Goal: Book appointment/travel/reservation

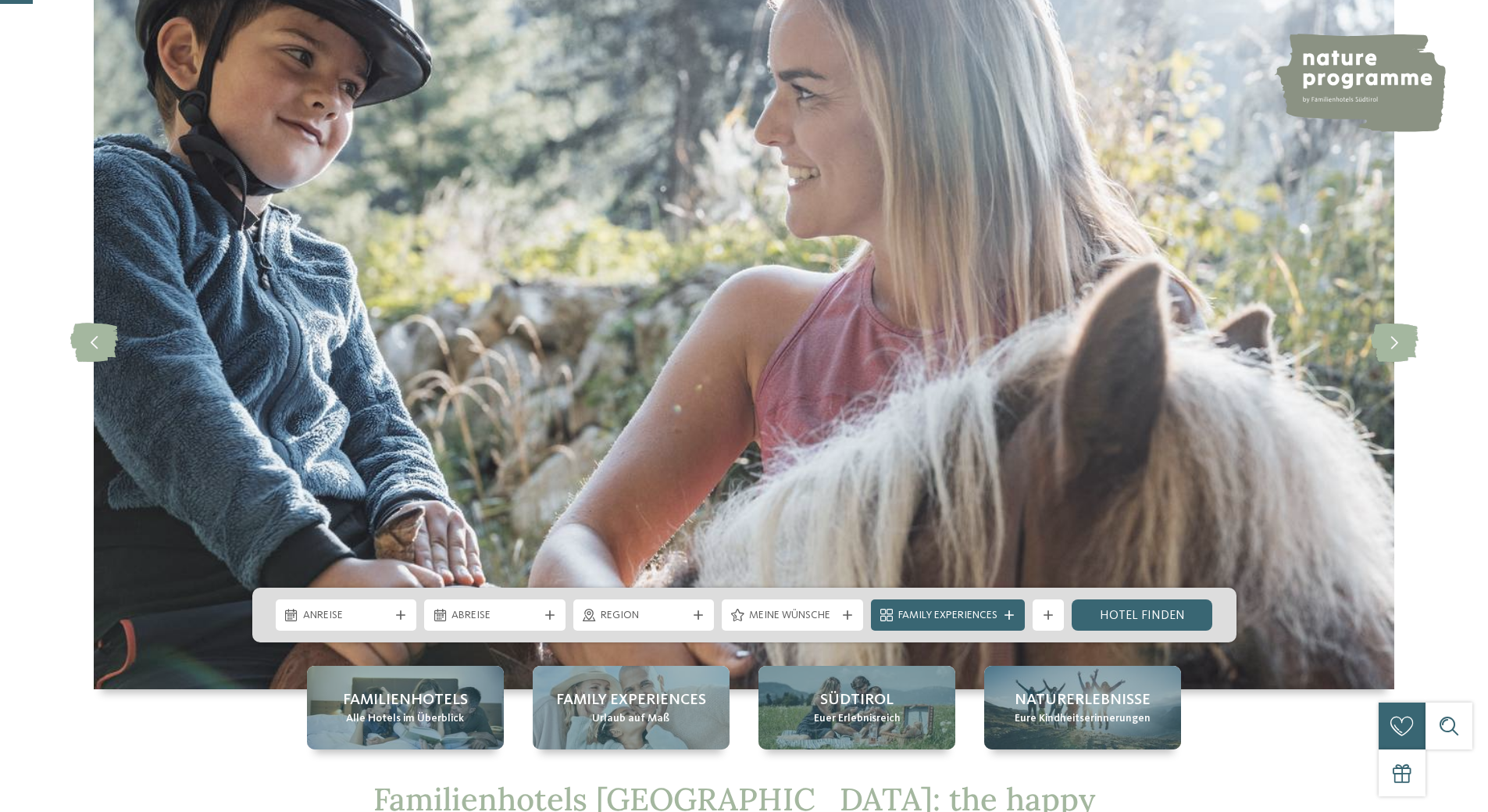
scroll to position [156, 0]
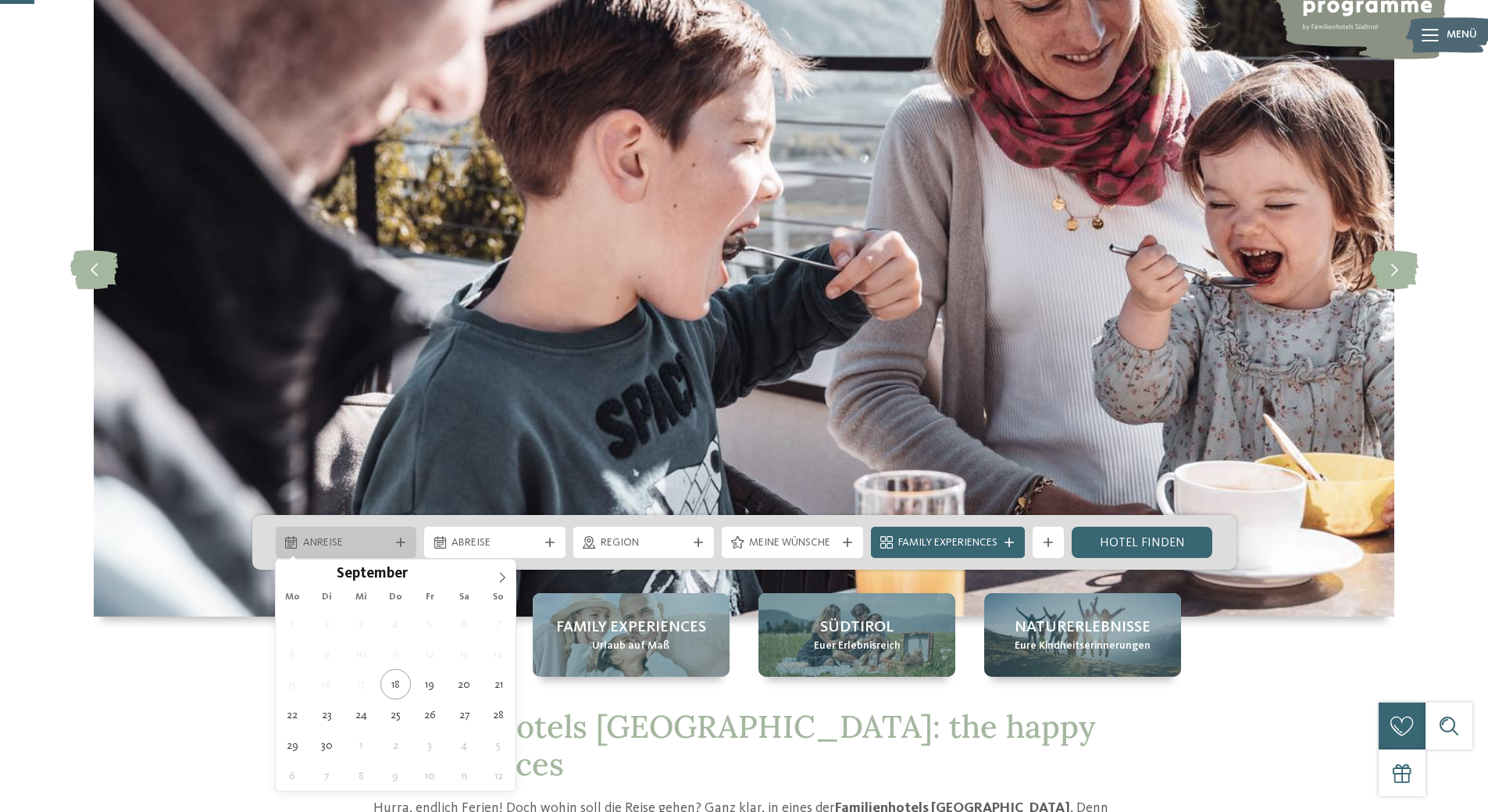
click at [394, 544] on div at bounding box center [401, 542] width 16 height 10
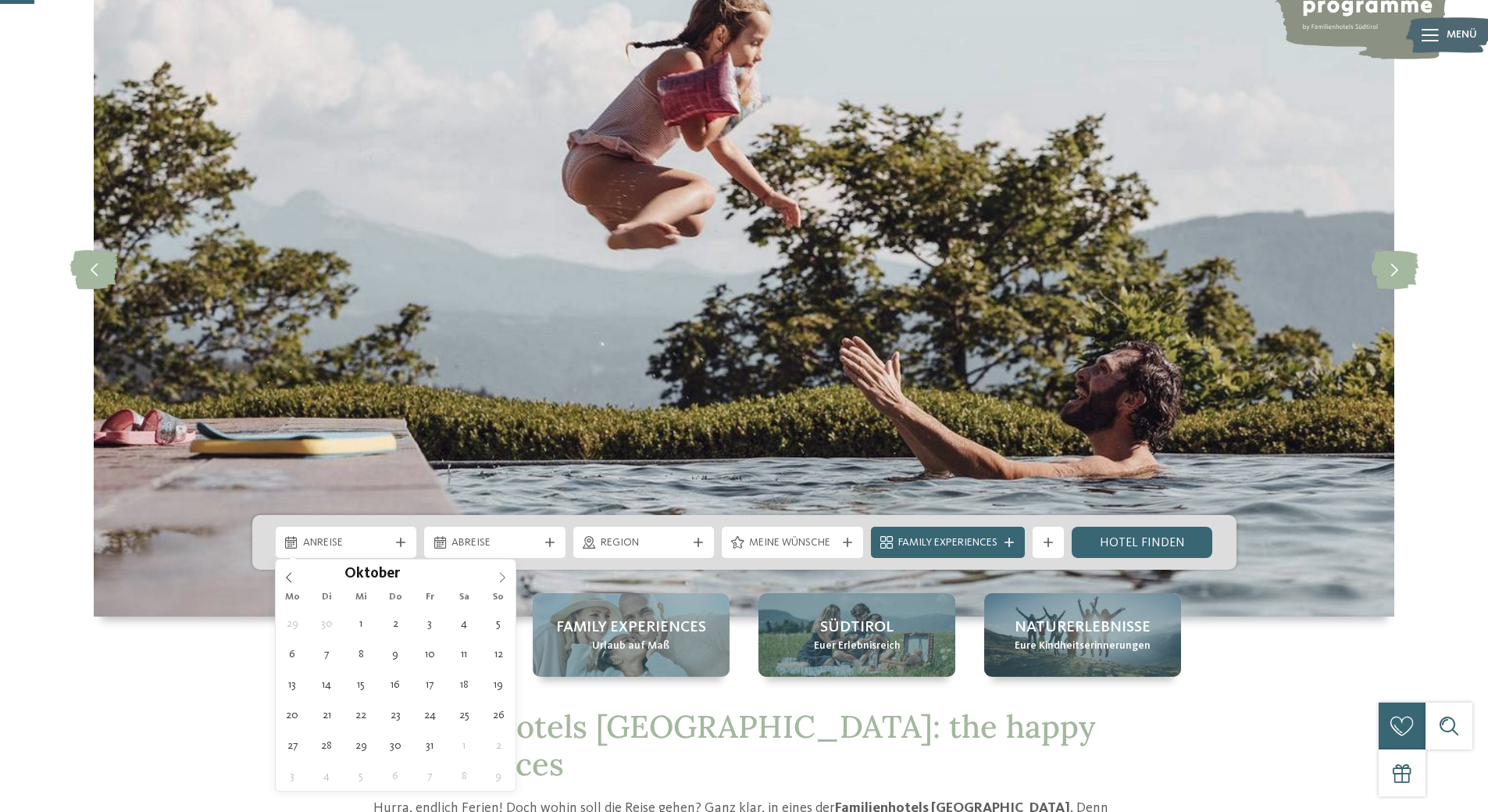
click at [502, 576] on icon at bounding box center [502, 577] width 11 height 11
type input "****"
click at [502, 576] on icon at bounding box center [502, 577] width 11 height 11
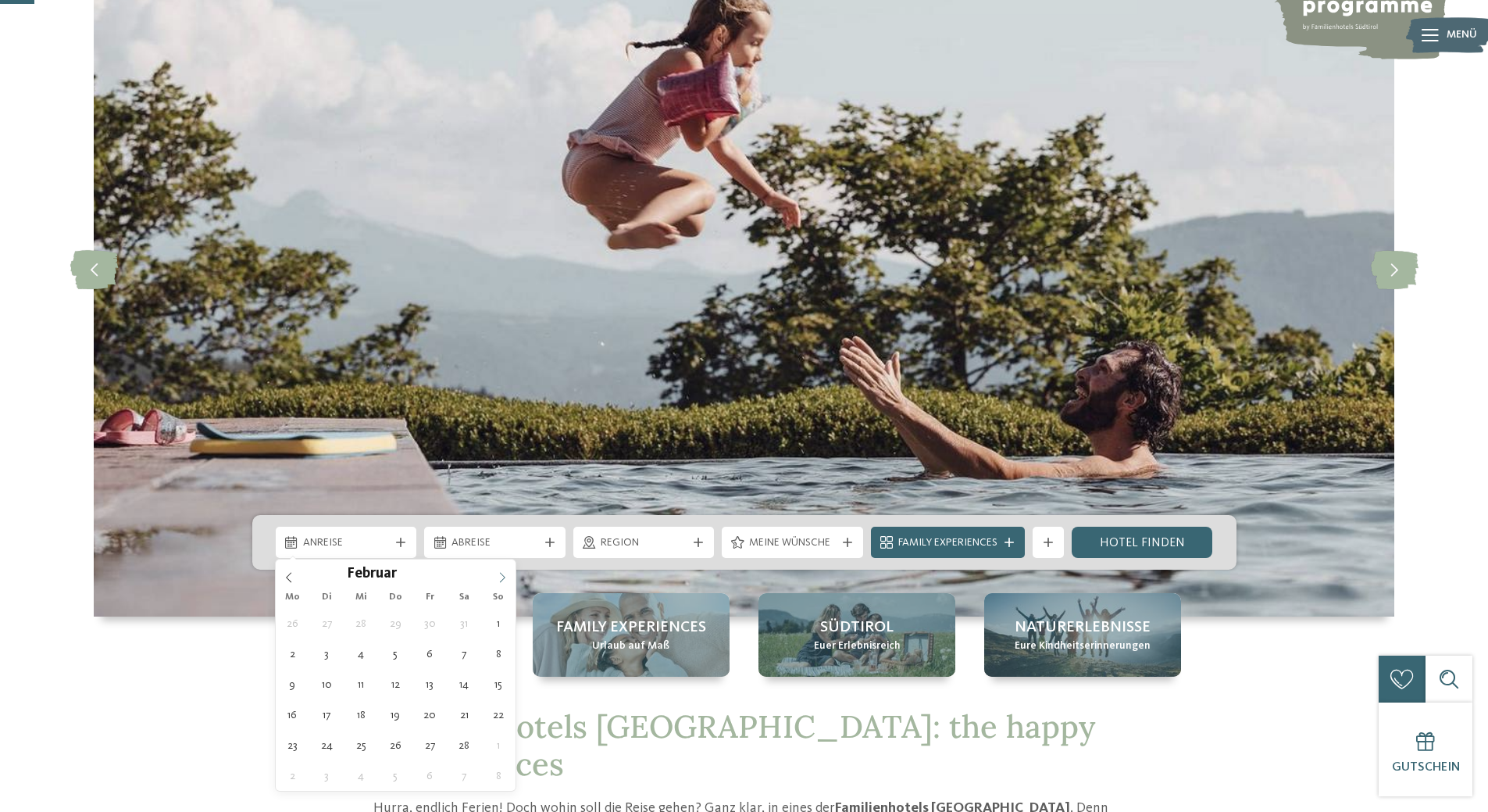
click at [506, 576] on icon at bounding box center [502, 577] width 11 height 11
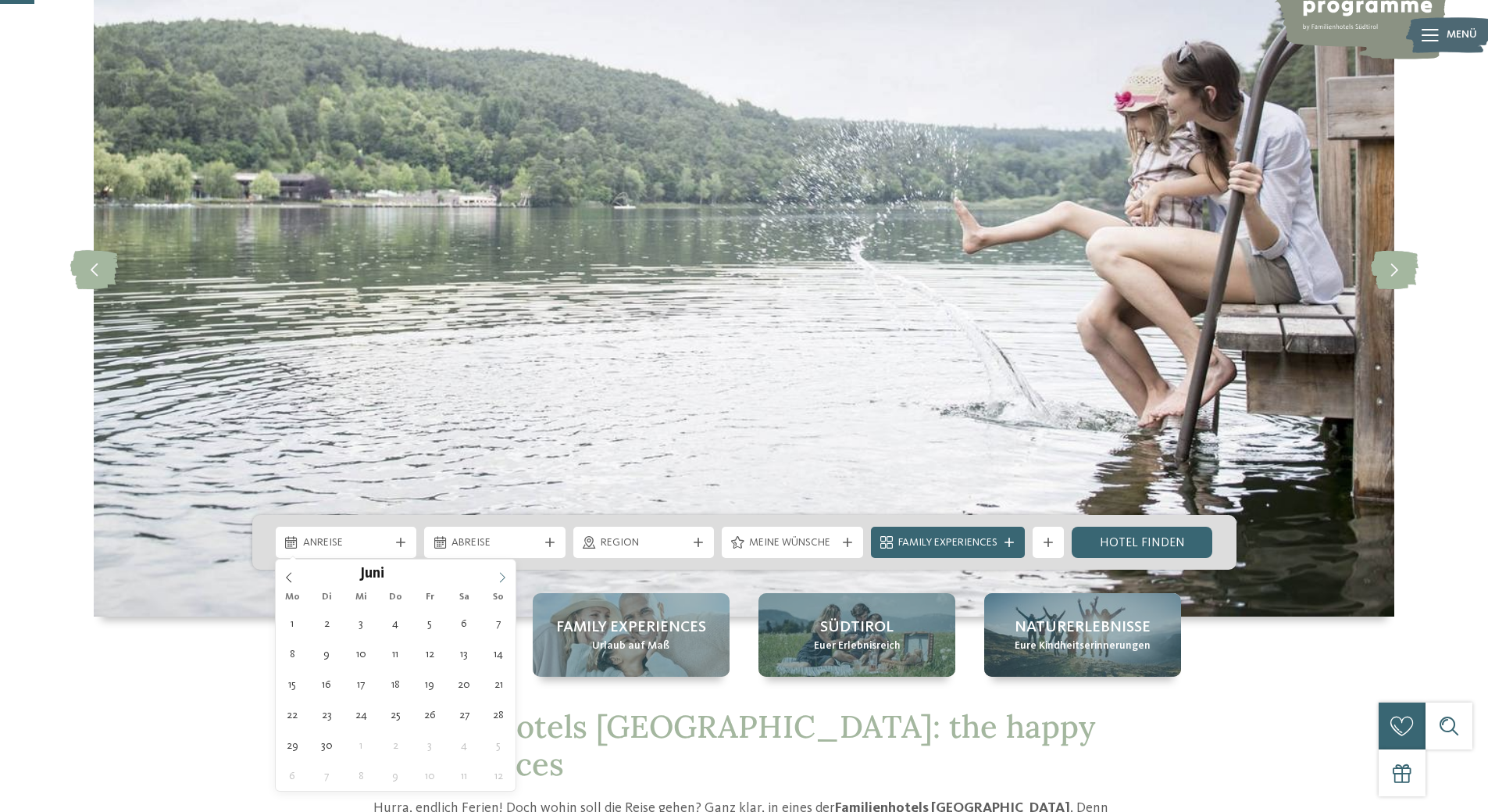
click at [506, 576] on icon at bounding box center [502, 577] width 11 height 11
click at [502, 575] on icon at bounding box center [502, 577] width 11 height 11
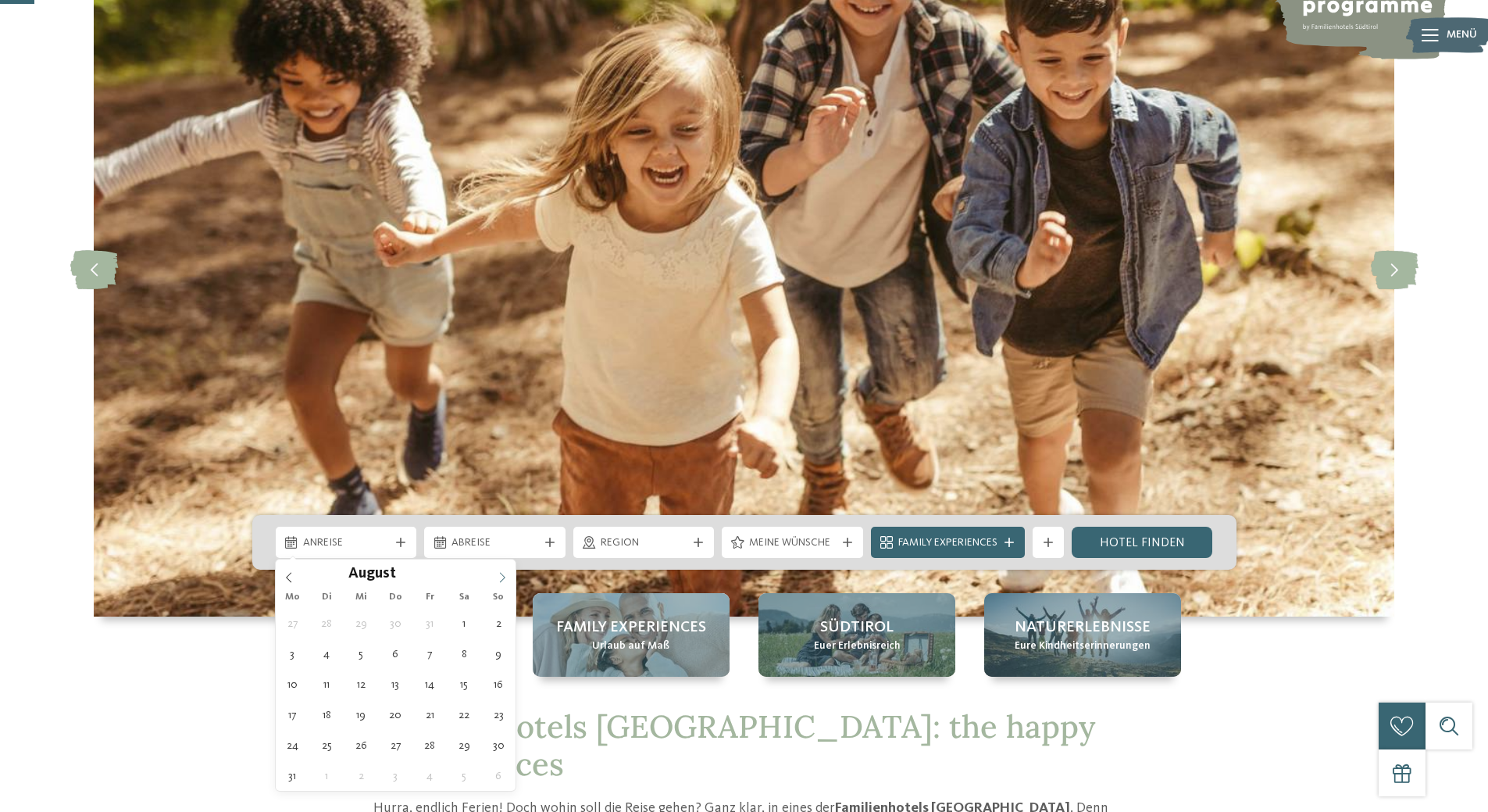
click at [502, 575] on icon at bounding box center [502, 577] width 11 height 11
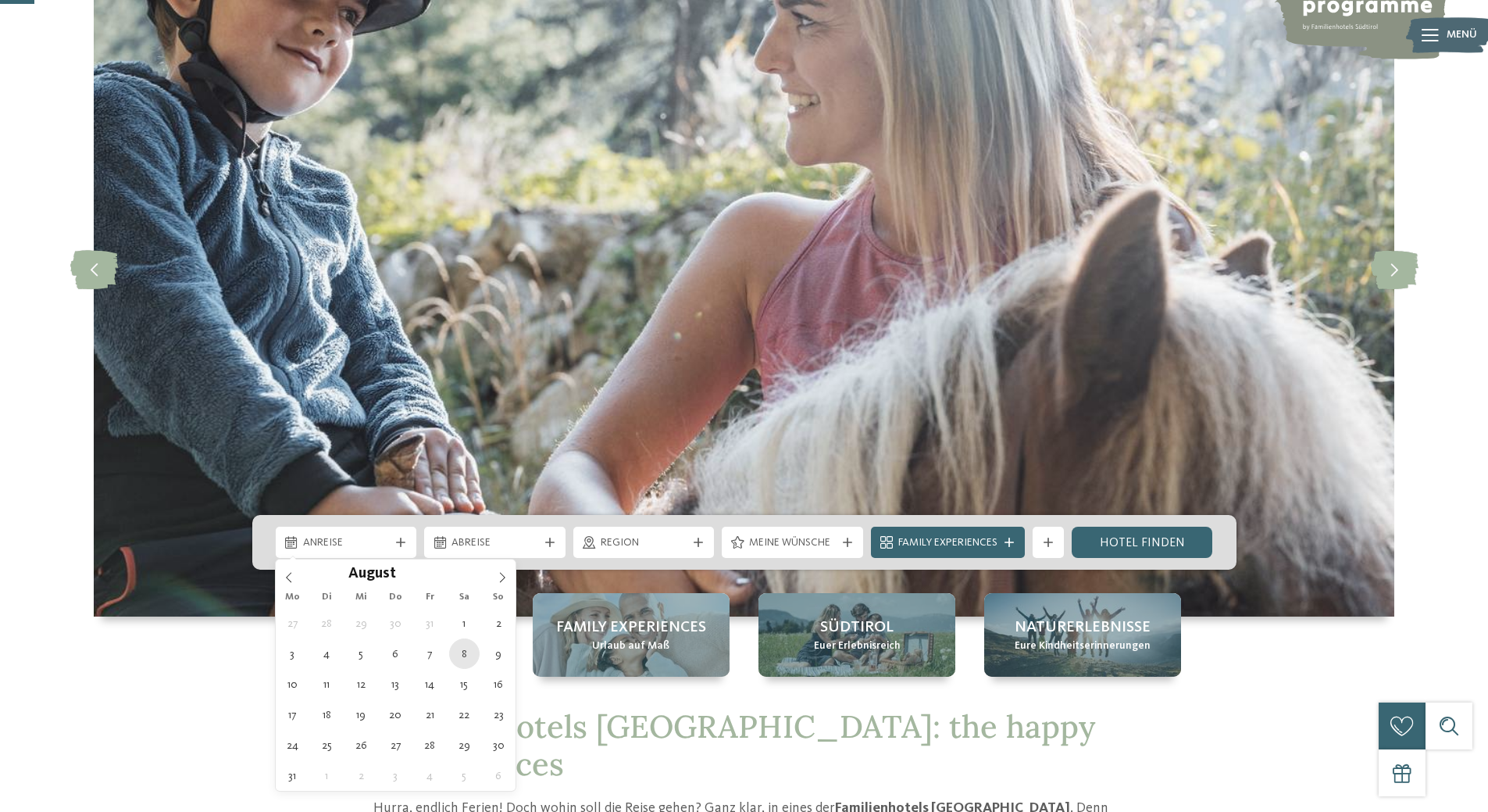
type div "[DATE]"
type input "****"
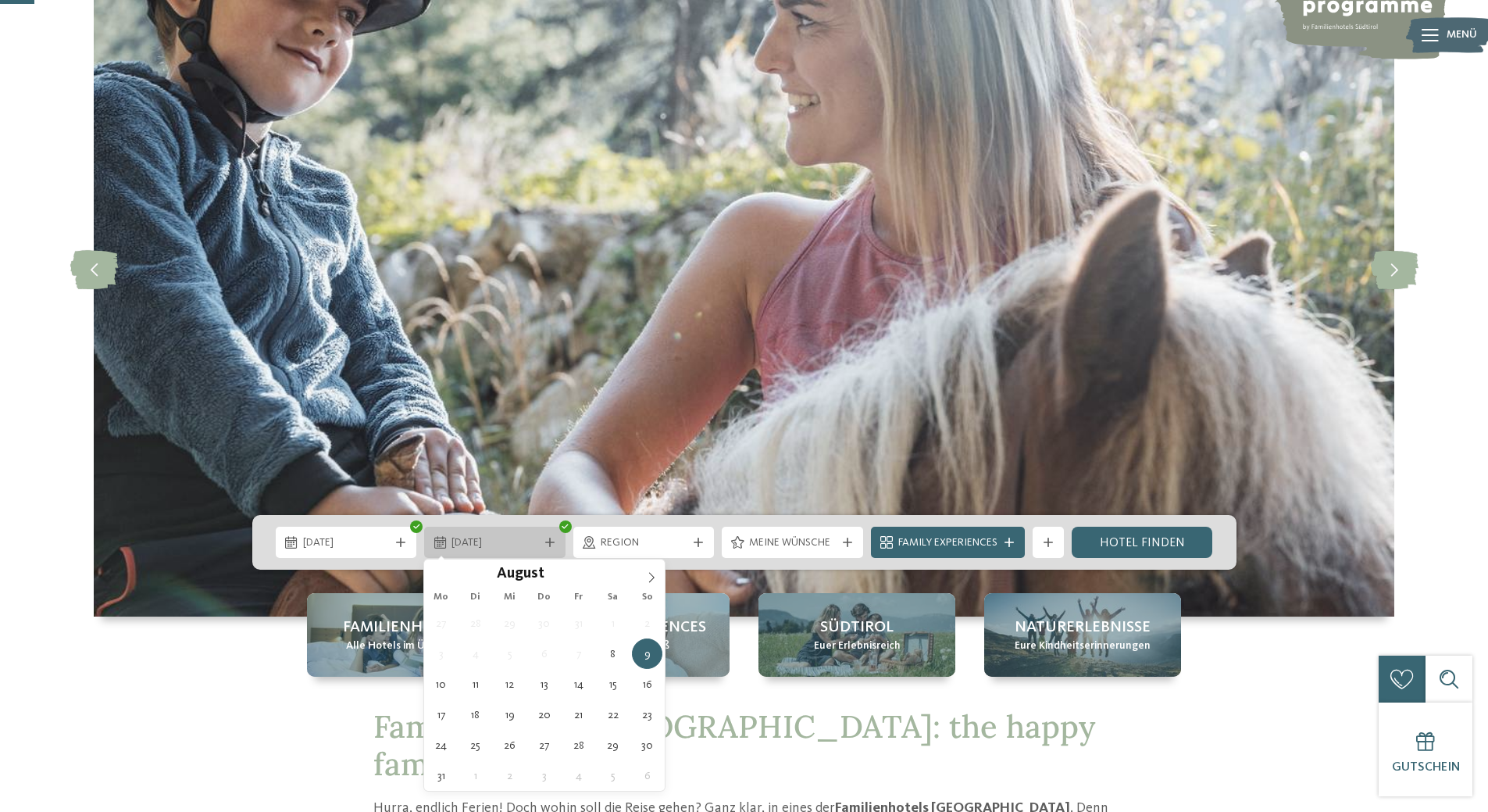
click at [442, 538] on icon at bounding box center [441, 542] width 12 height 12
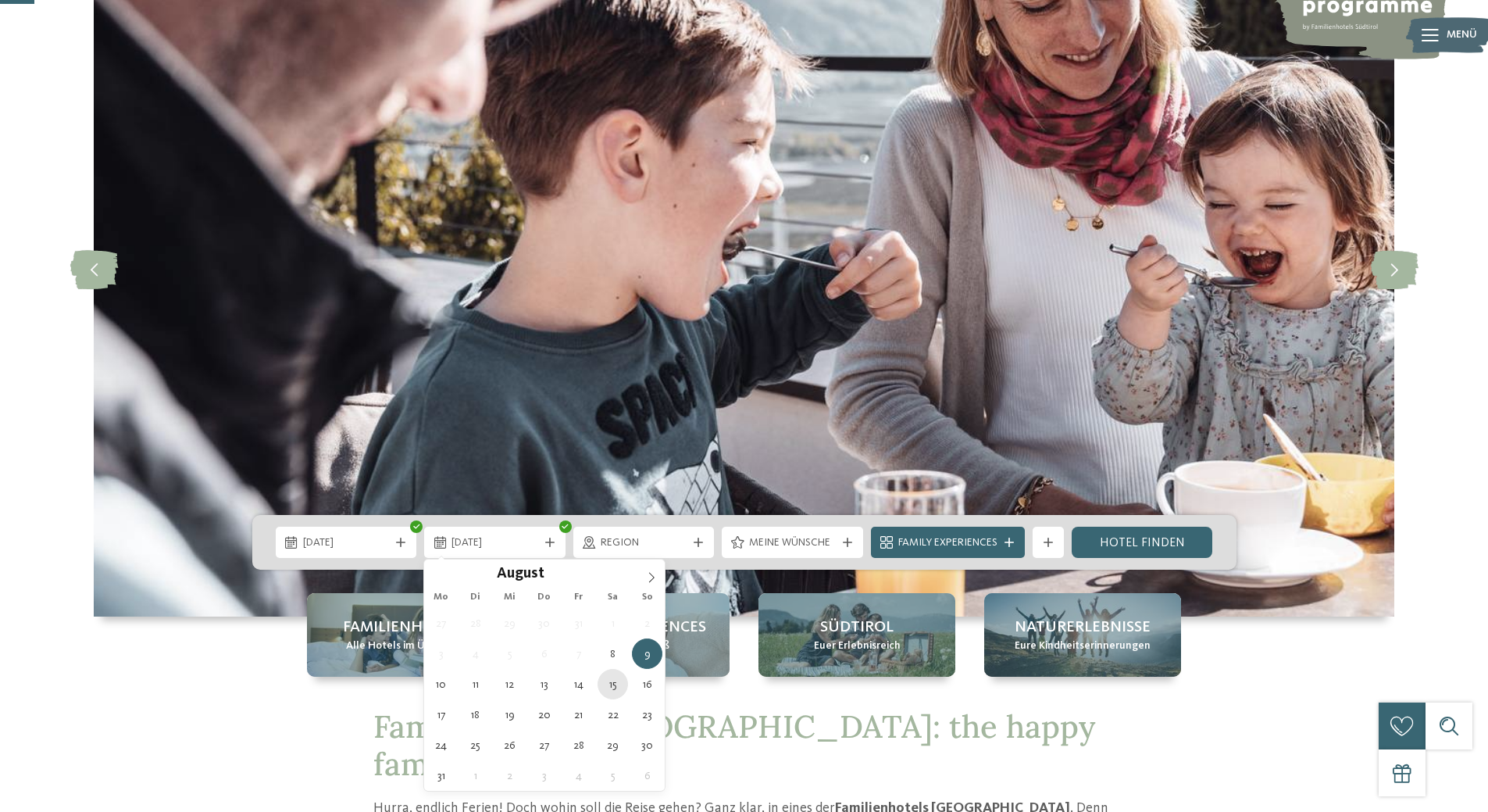
type div "[DATE]"
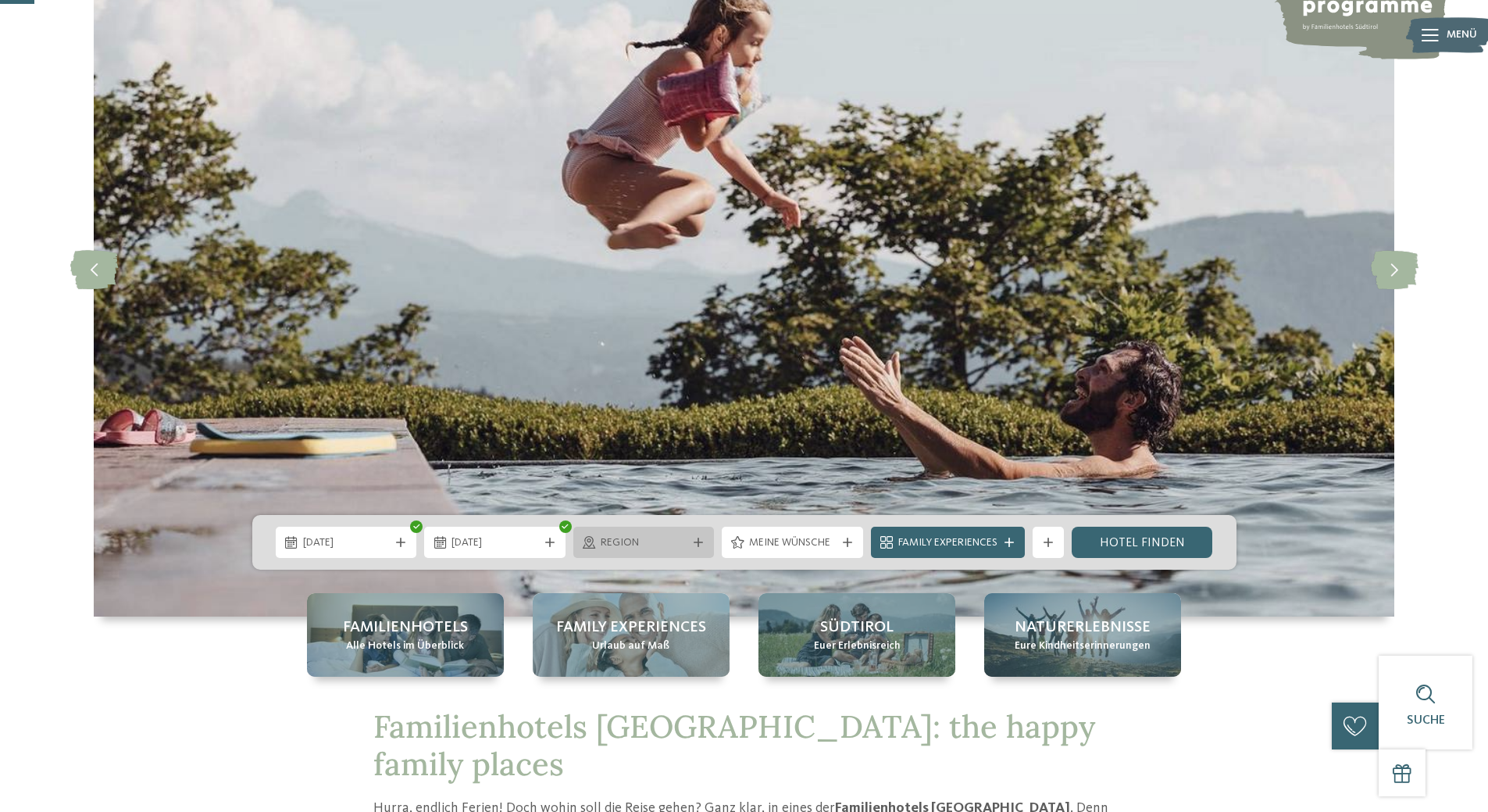
click at [694, 546] on icon at bounding box center [698, 542] width 10 height 10
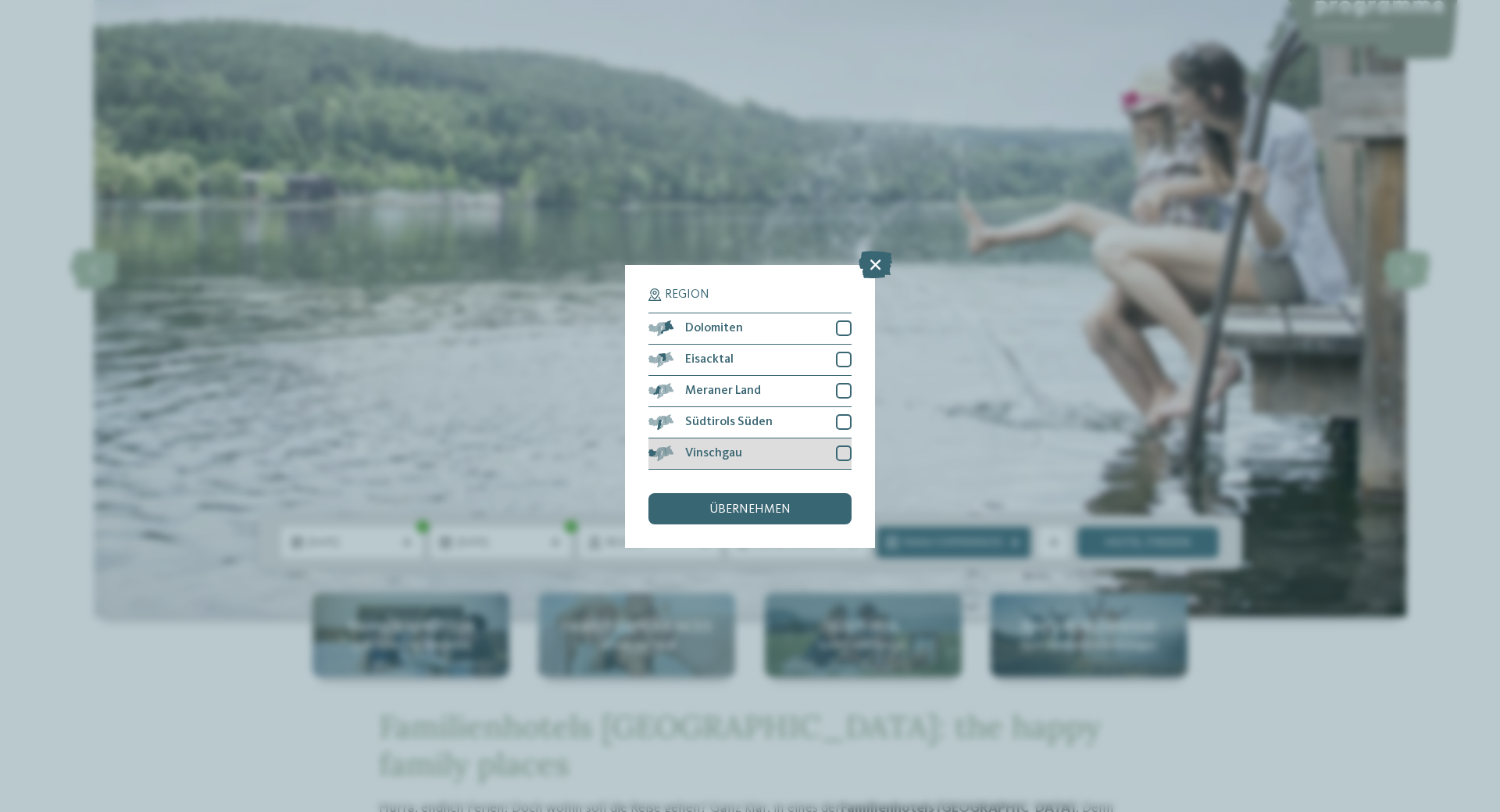
click at [844, 455] on div at bounding box center [844, 453] width 16 height 16
click at [789, 501] on div "übernehmen" at bounding box center [750, 508] width 203 height 31
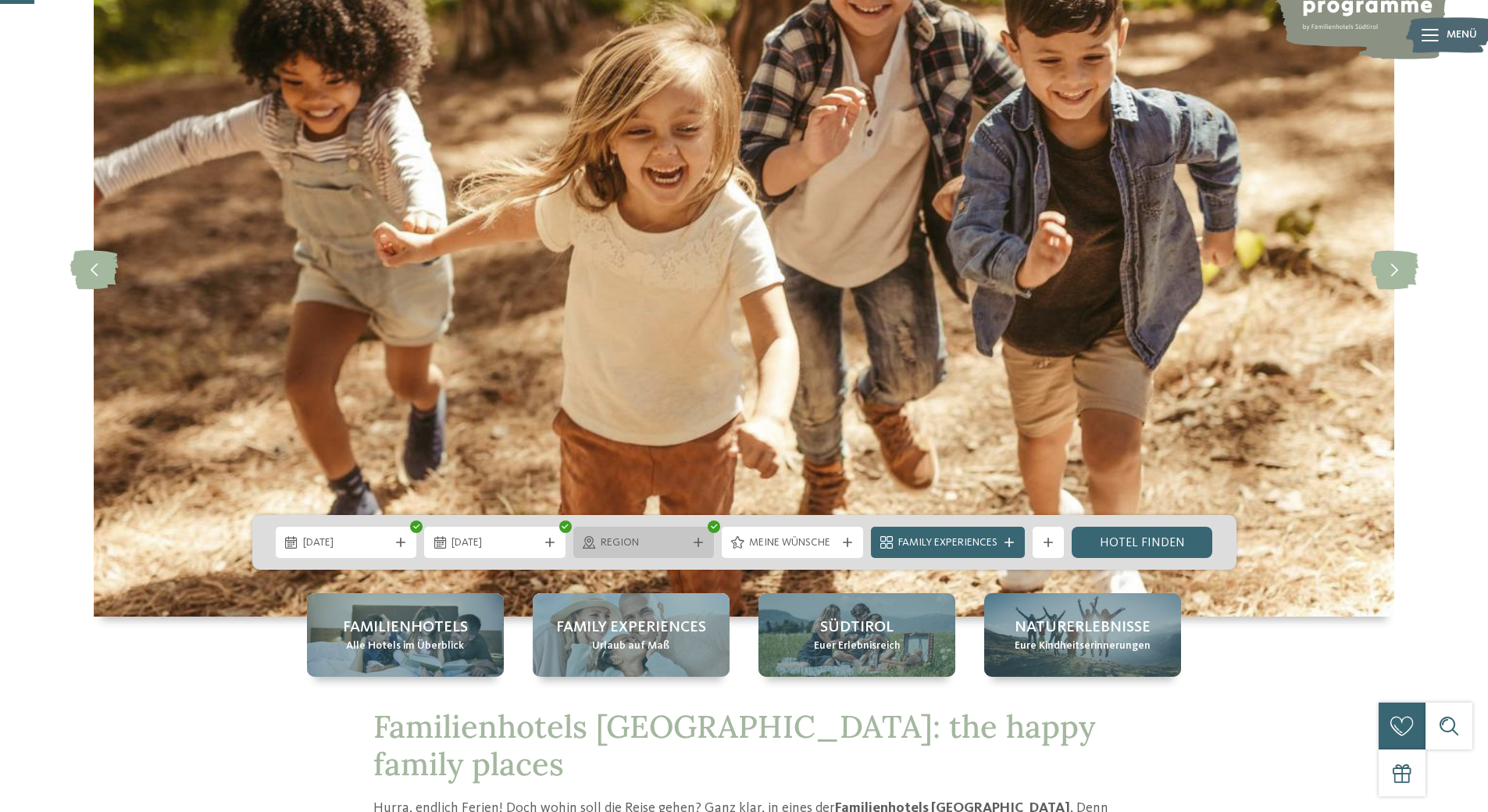
click at [703, 541] on icon at bounding box center [698, 542] width 10 height 10
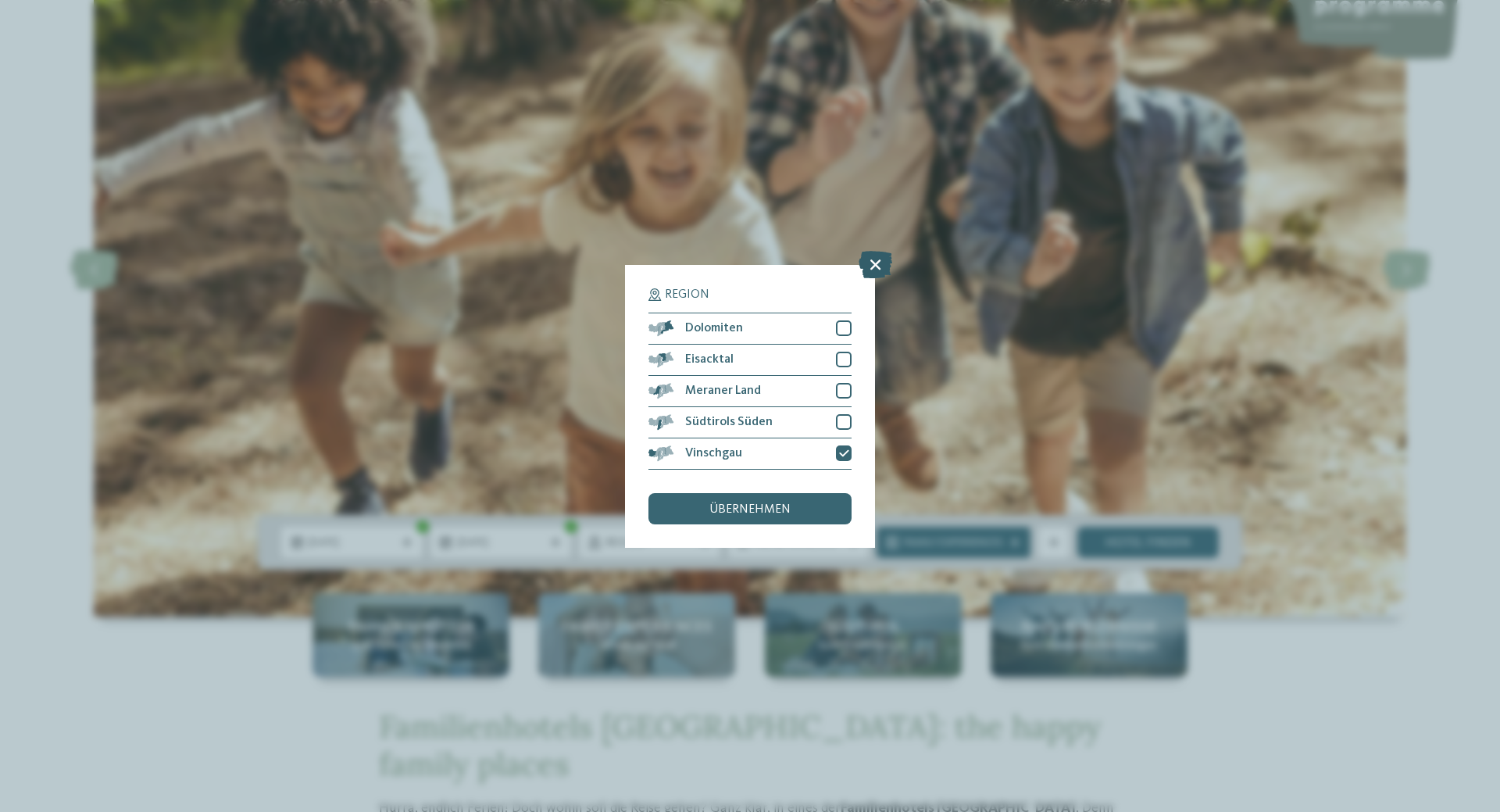
click at [869, 256] on icon at bounding box center [875, 264] width 34 height 28
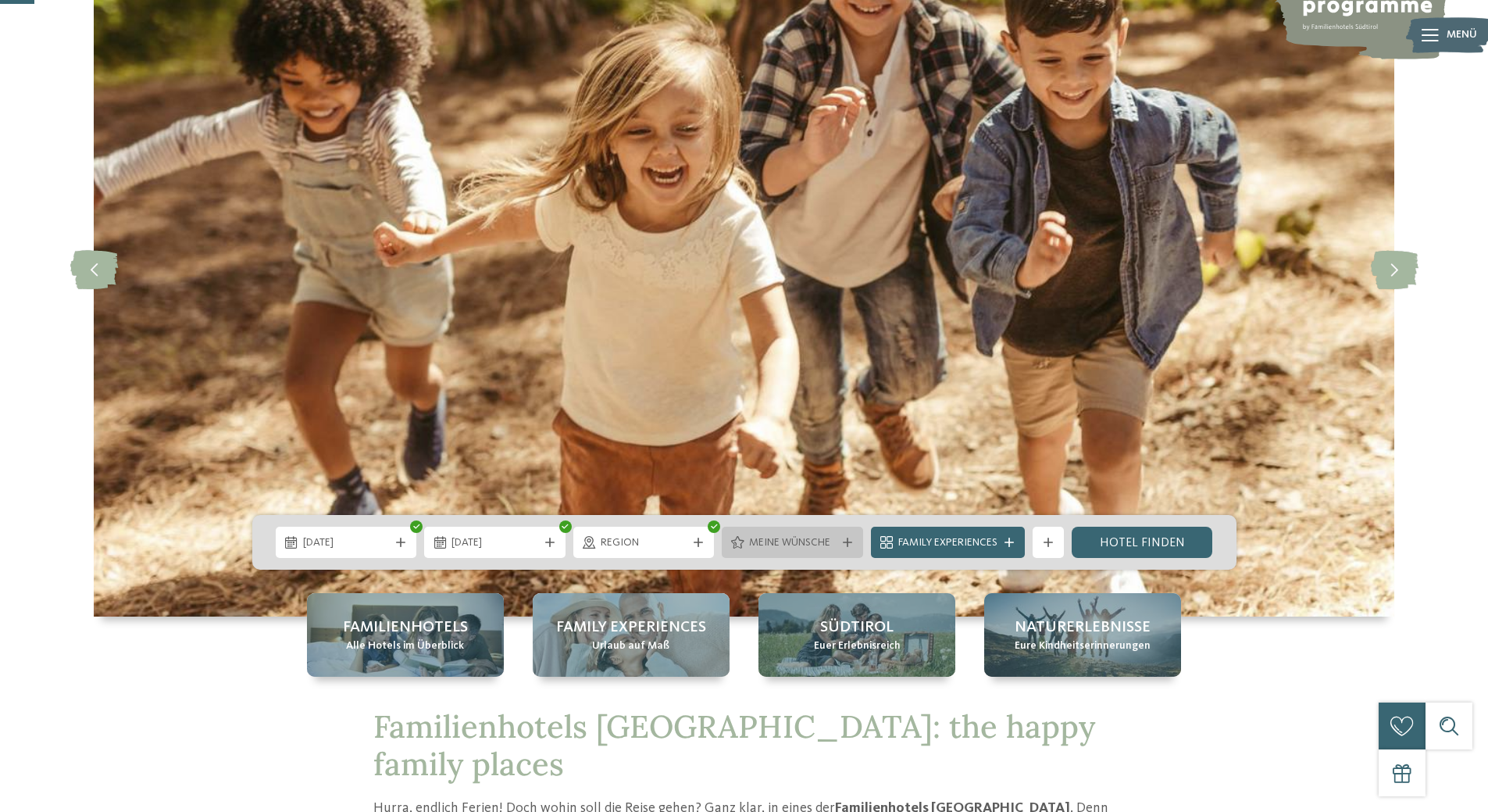
click at [850, 540] on icon at bounding box center [848, 542] width 10 height 10
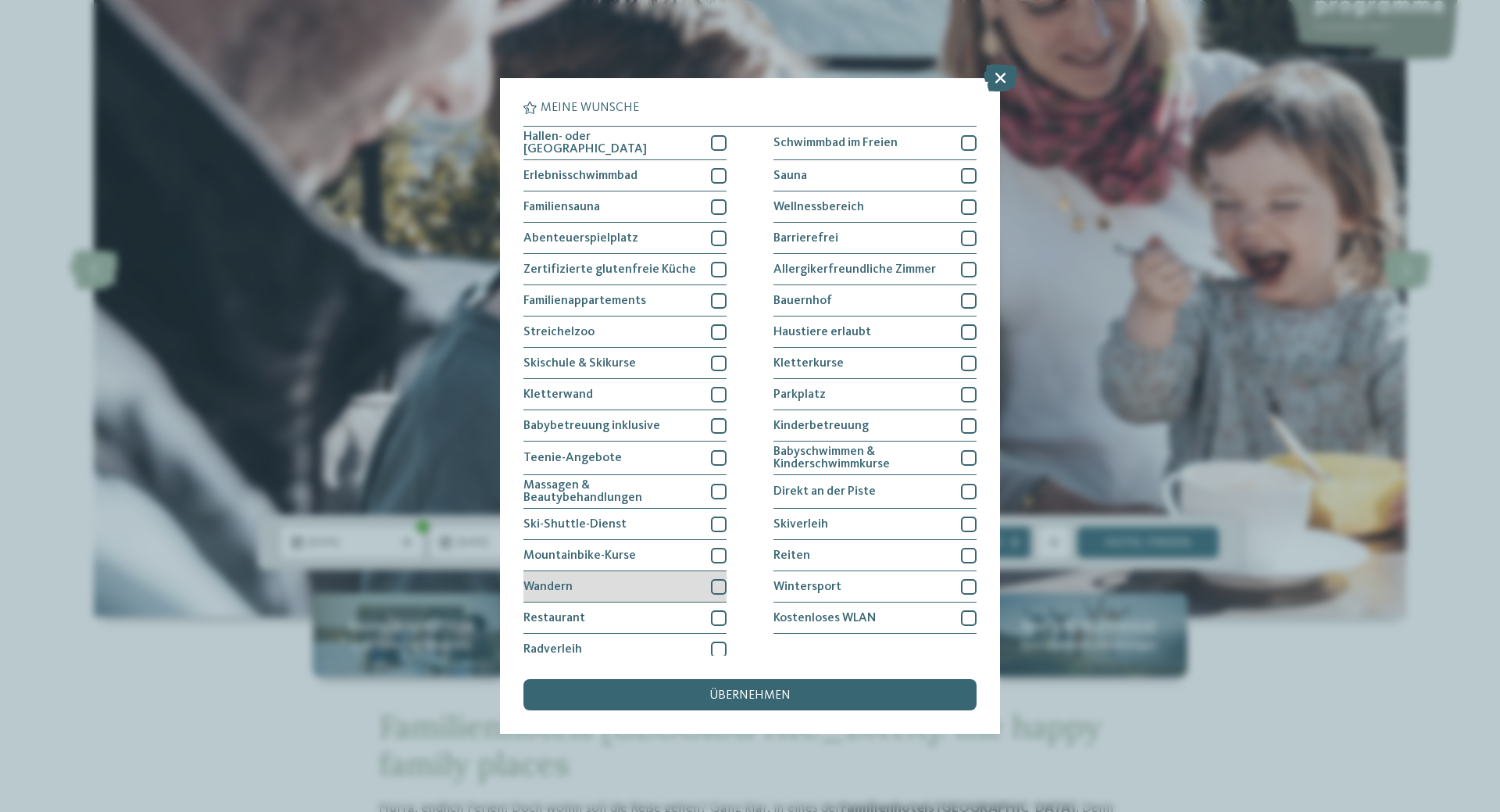
click at [706, 582] on div "Wandern" at bounding box center [625, 586] width 203 height 31
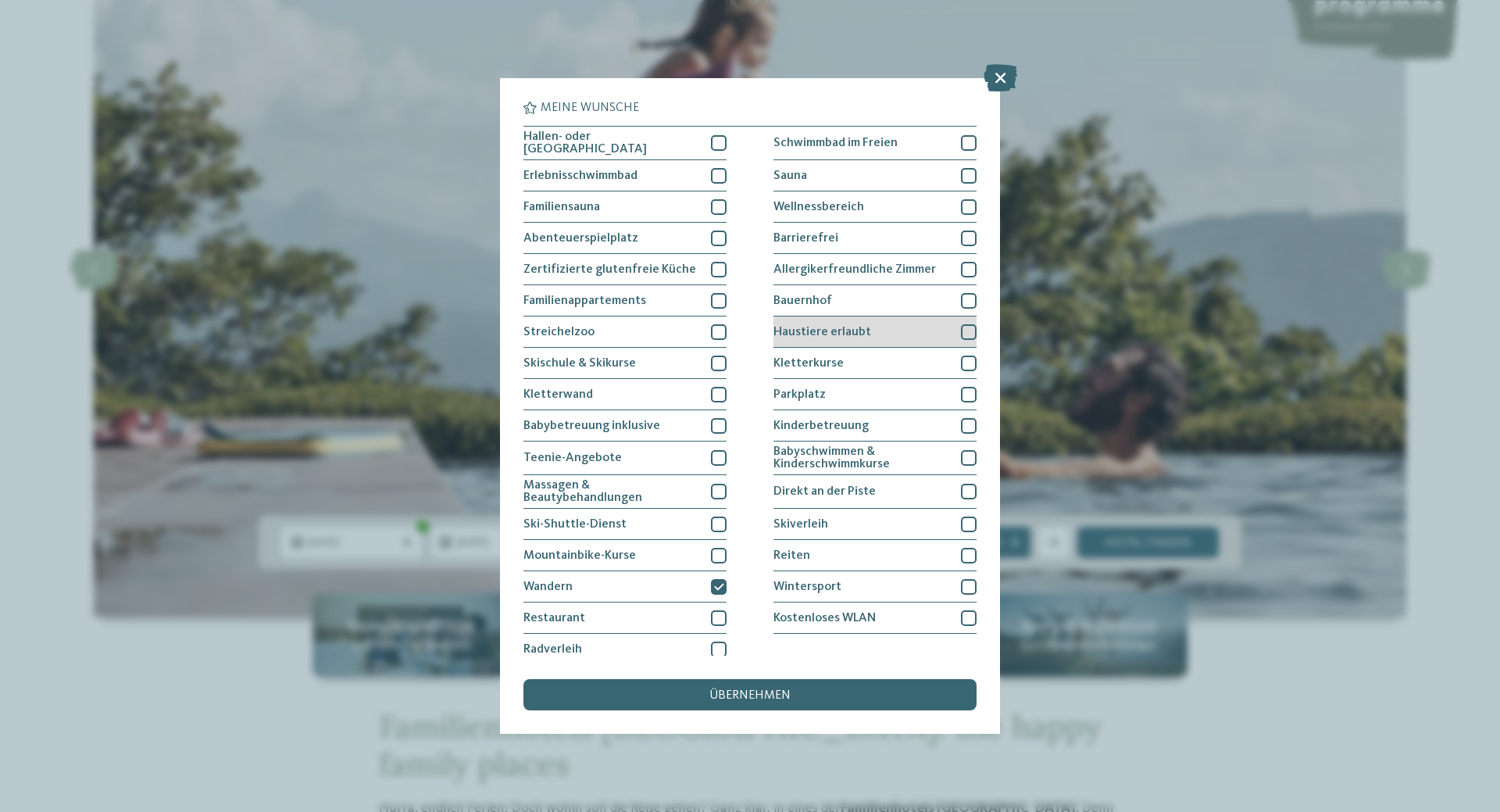
click at [966, 326] on div at bounding box center [969, 332] width 16 height 16
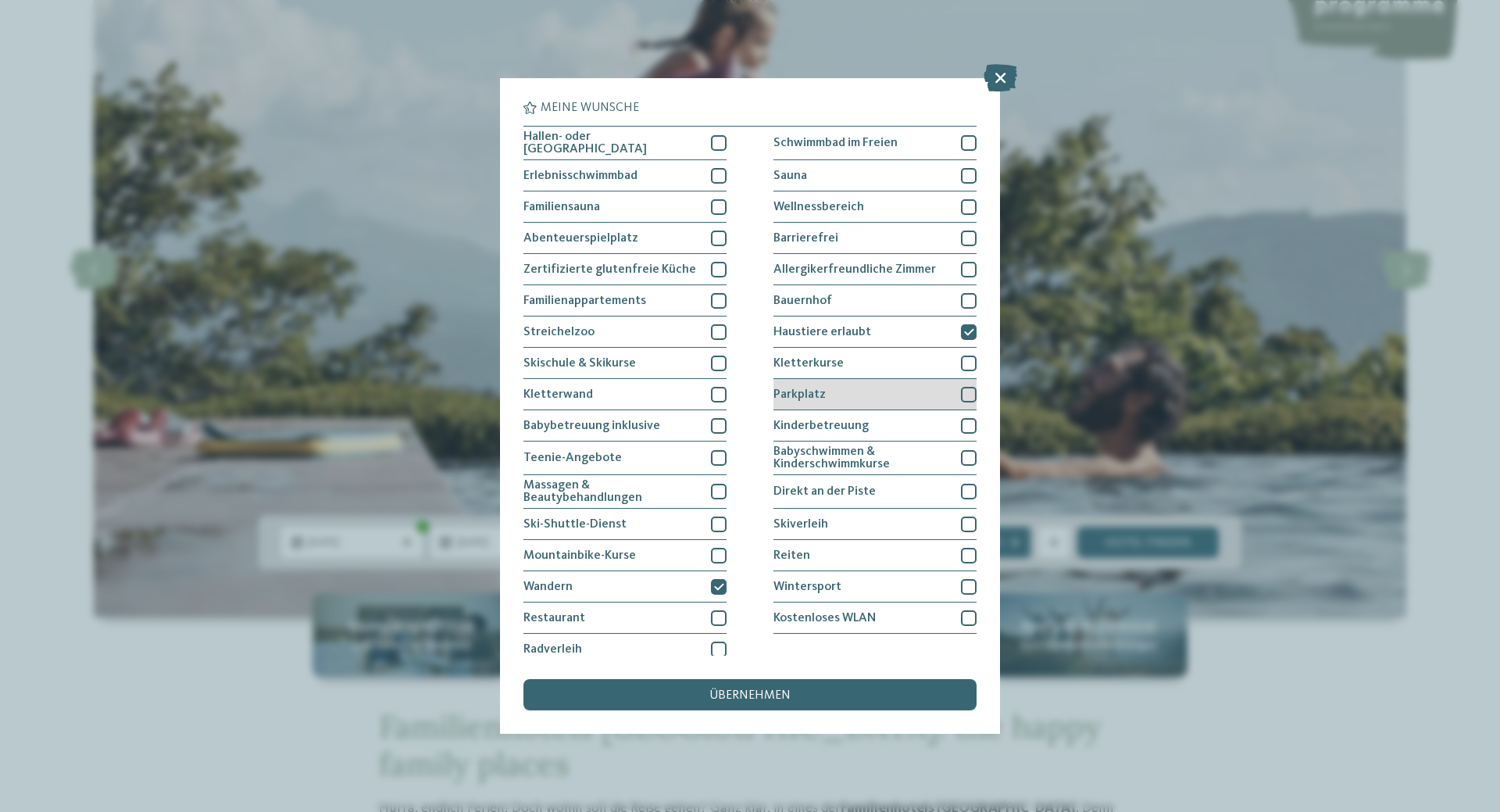
click at [961, 392] on div at bounding box center [969, 395] width 16 height 16
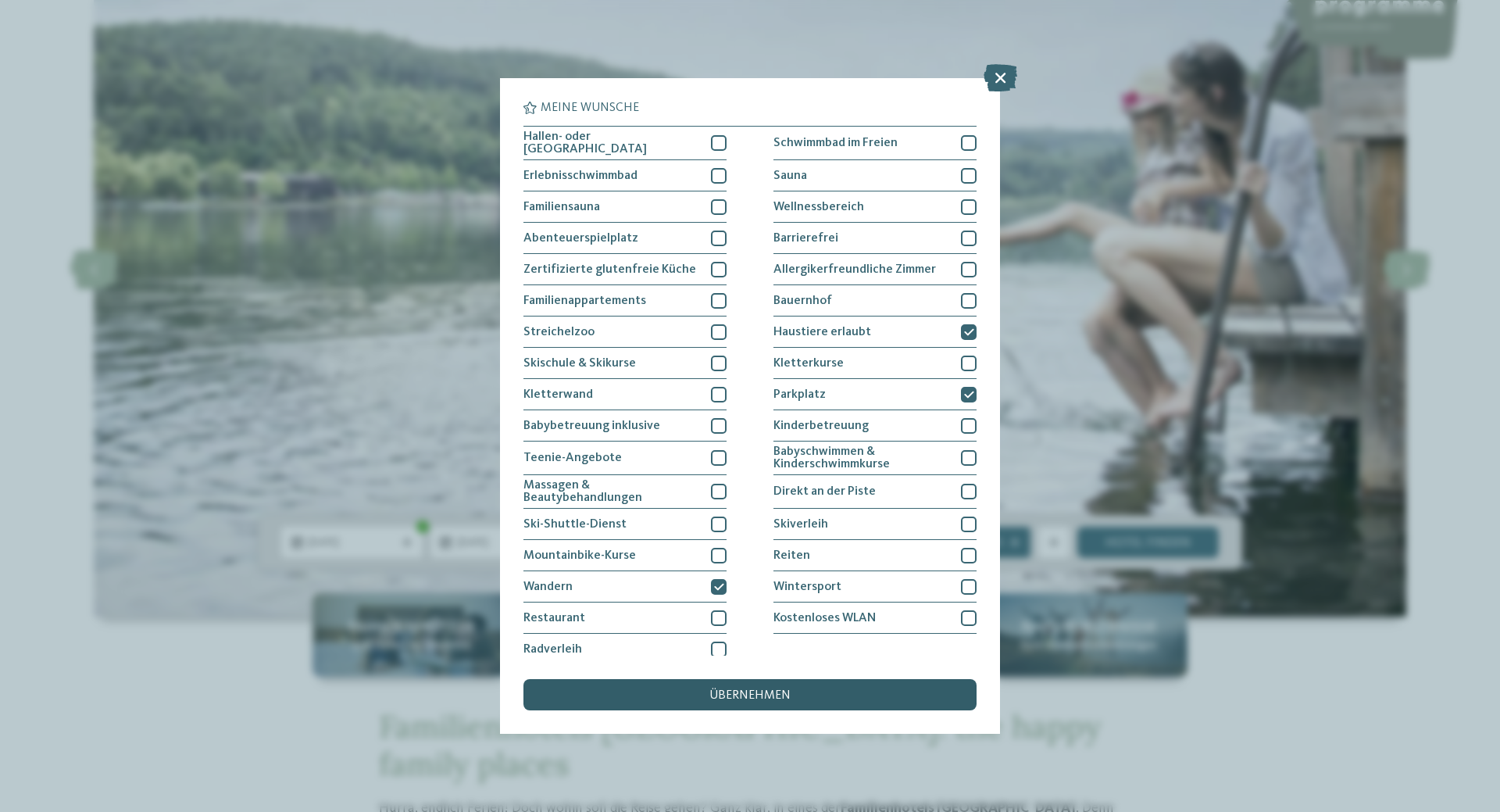
click at [749, 690] on span "übernehmen" at bounding box center [750, 695] width 82 height 12
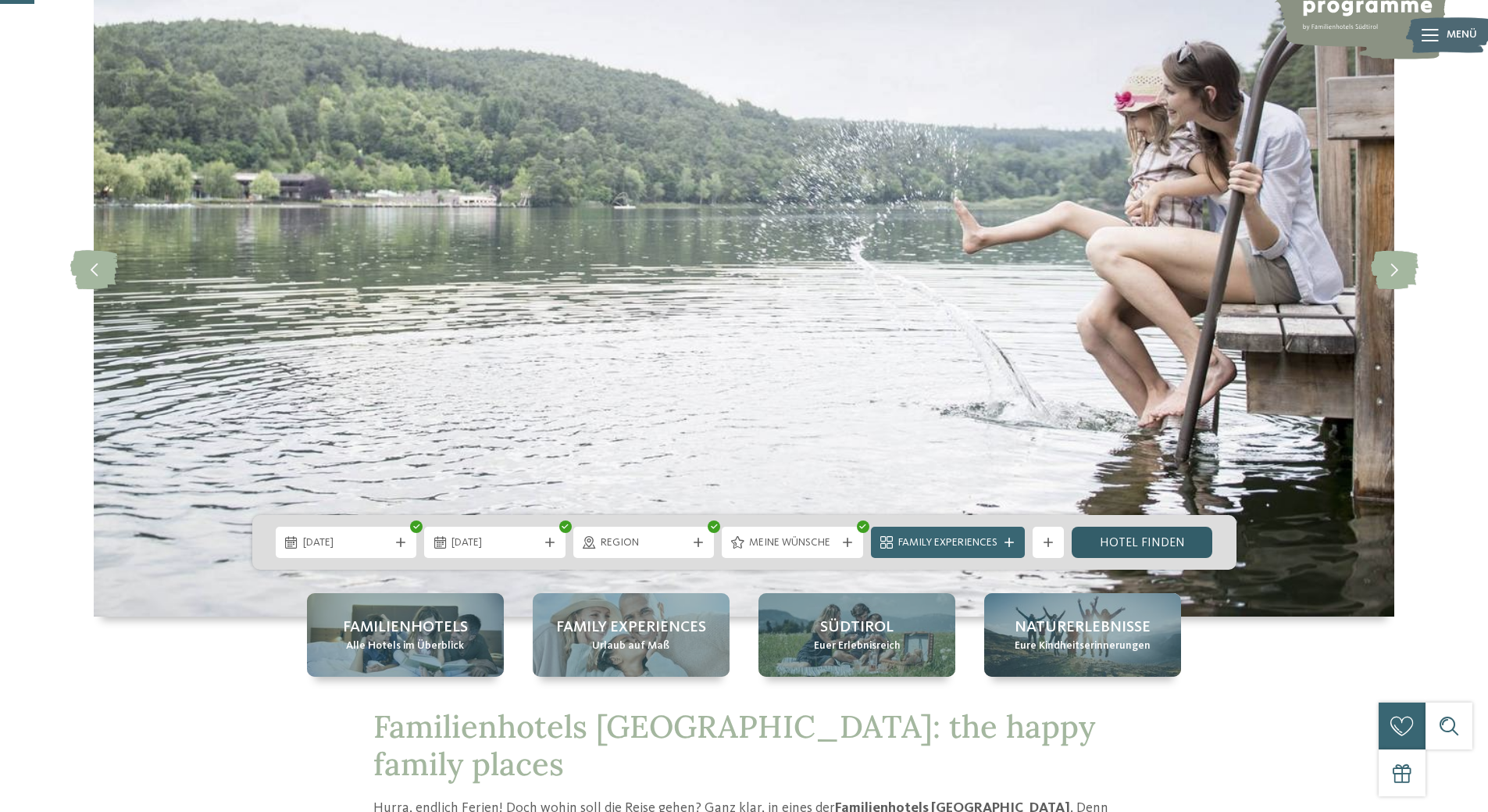
click at [1171, 541] on link "Hotel finden" at bounding box center [1142, 542] width 141 height 31
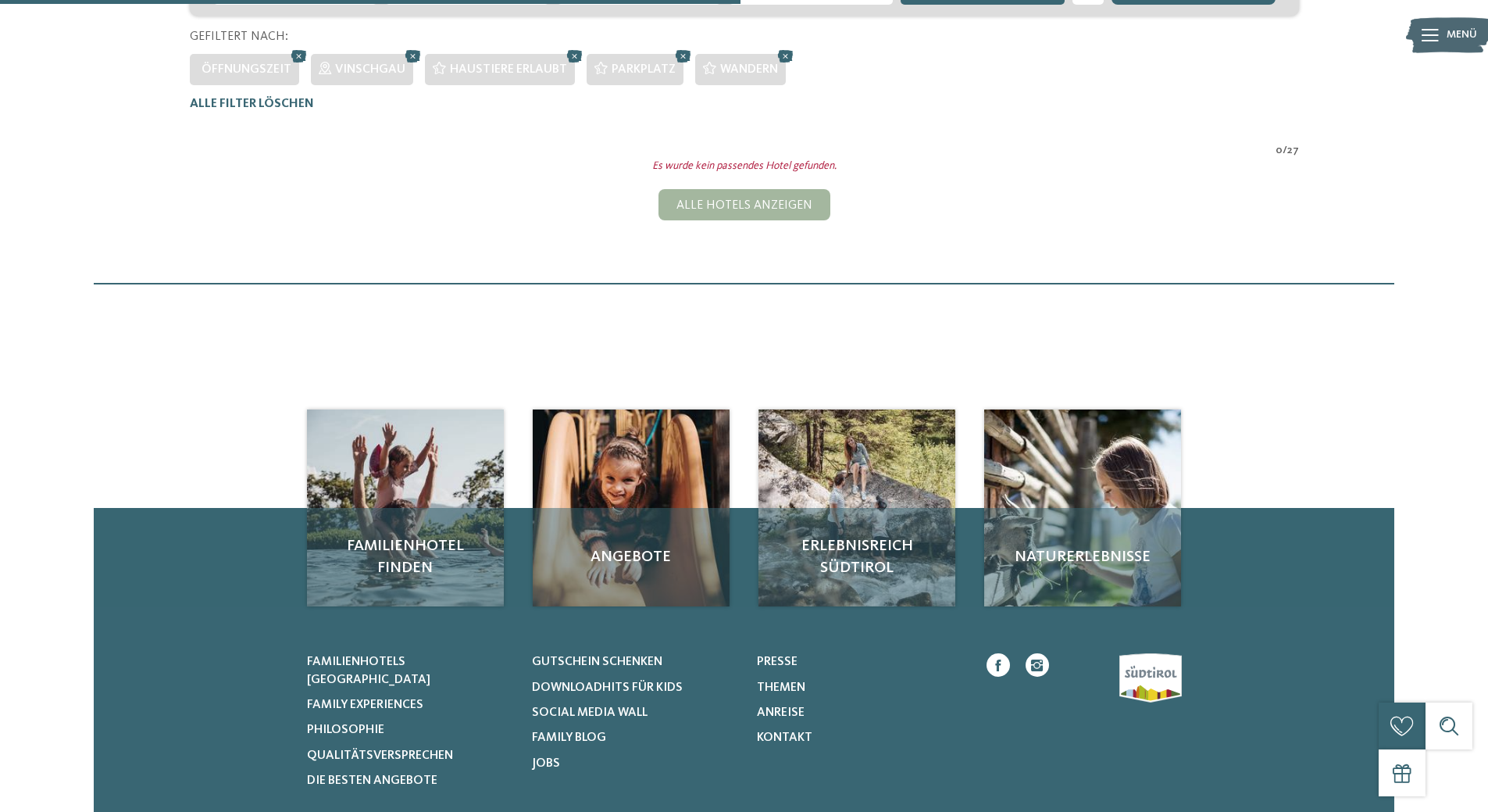
scroll to position [200, 0]
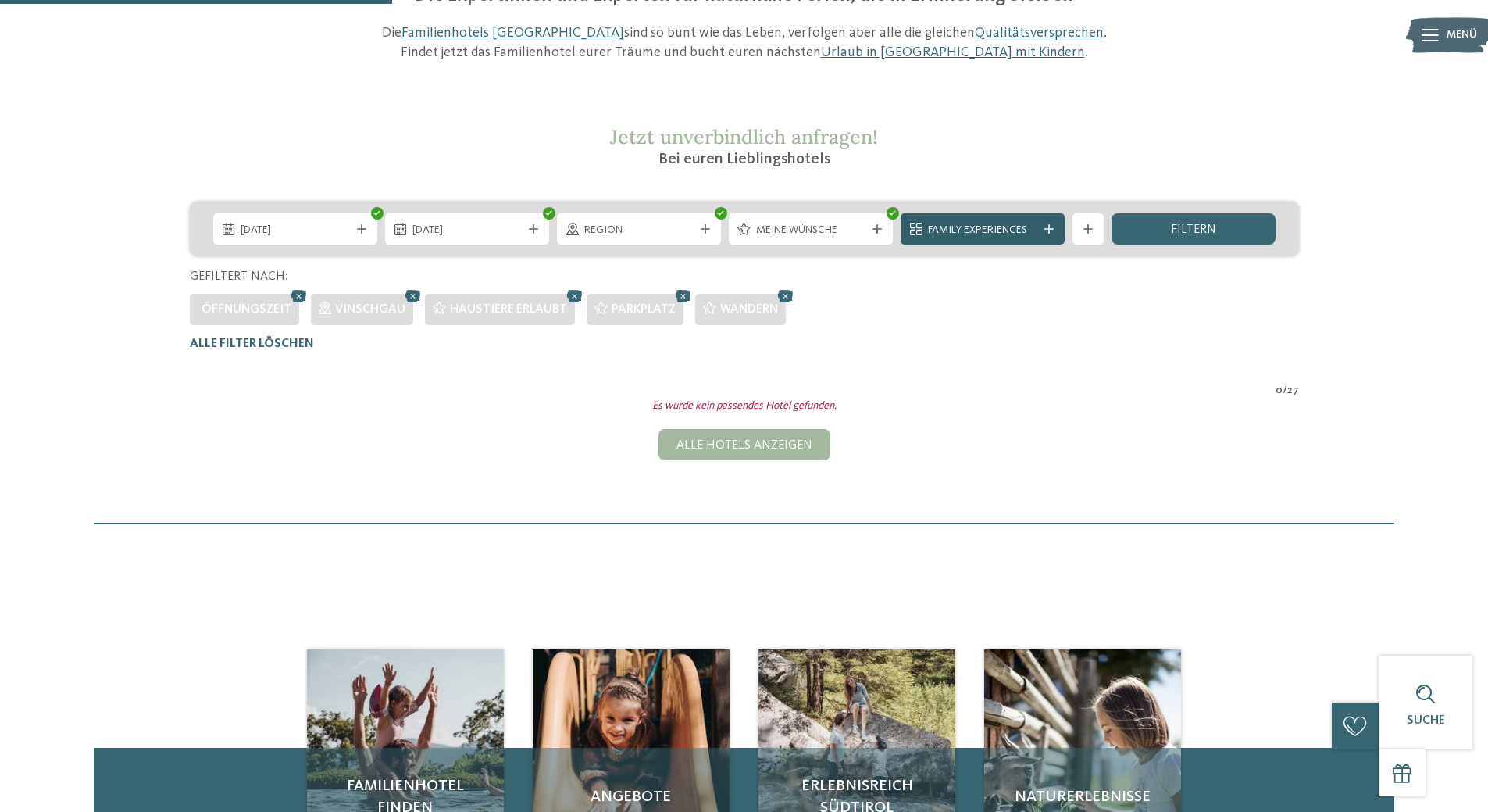
click at [1054, 225] on div at bounding box center [1049, 228] width 16 height 10
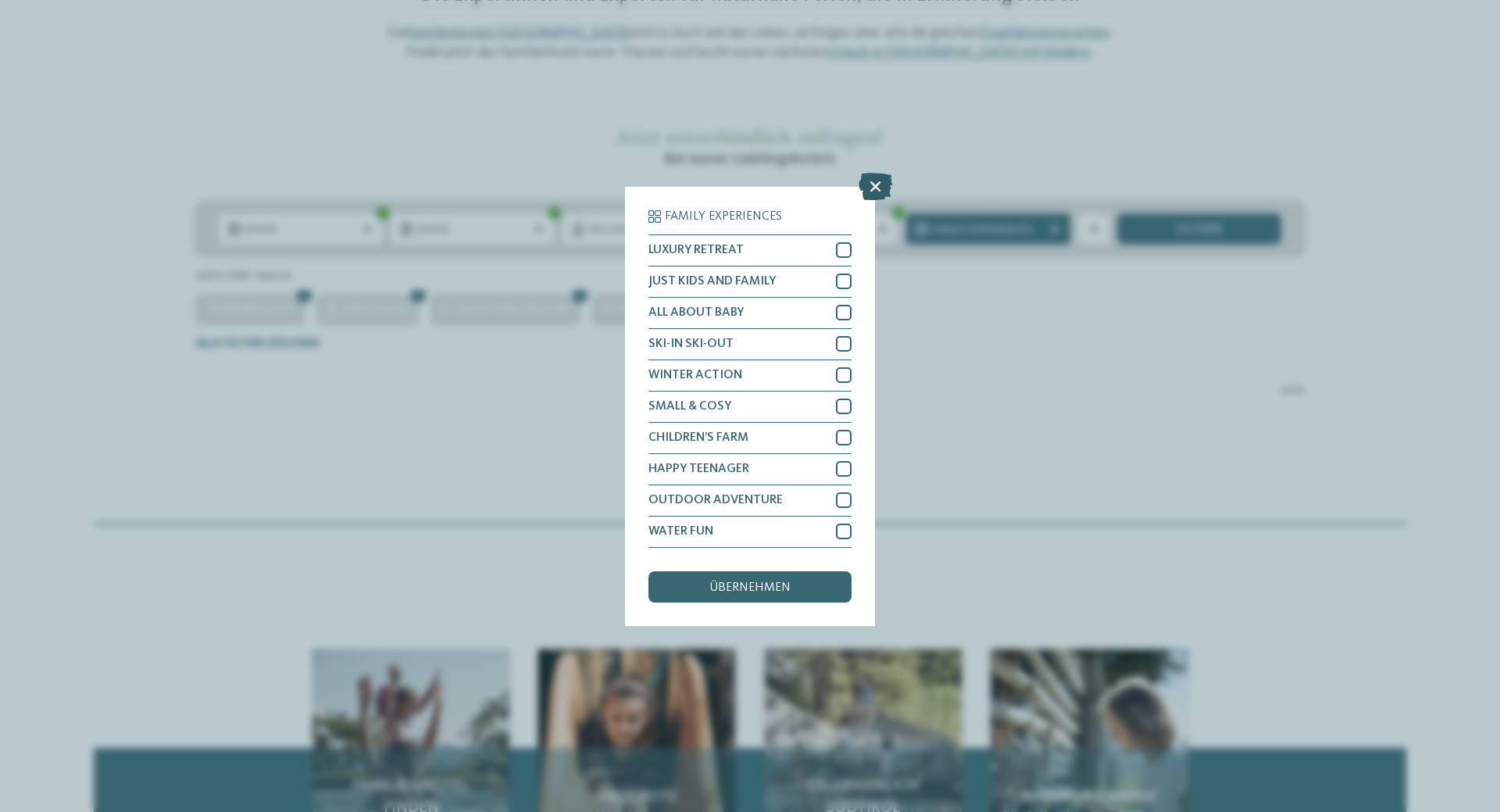
click at [872, 188] on icon at bounding box center [875, 186] width 34 height 28
